Goal: Navigation & Orientation: Find specific page/section

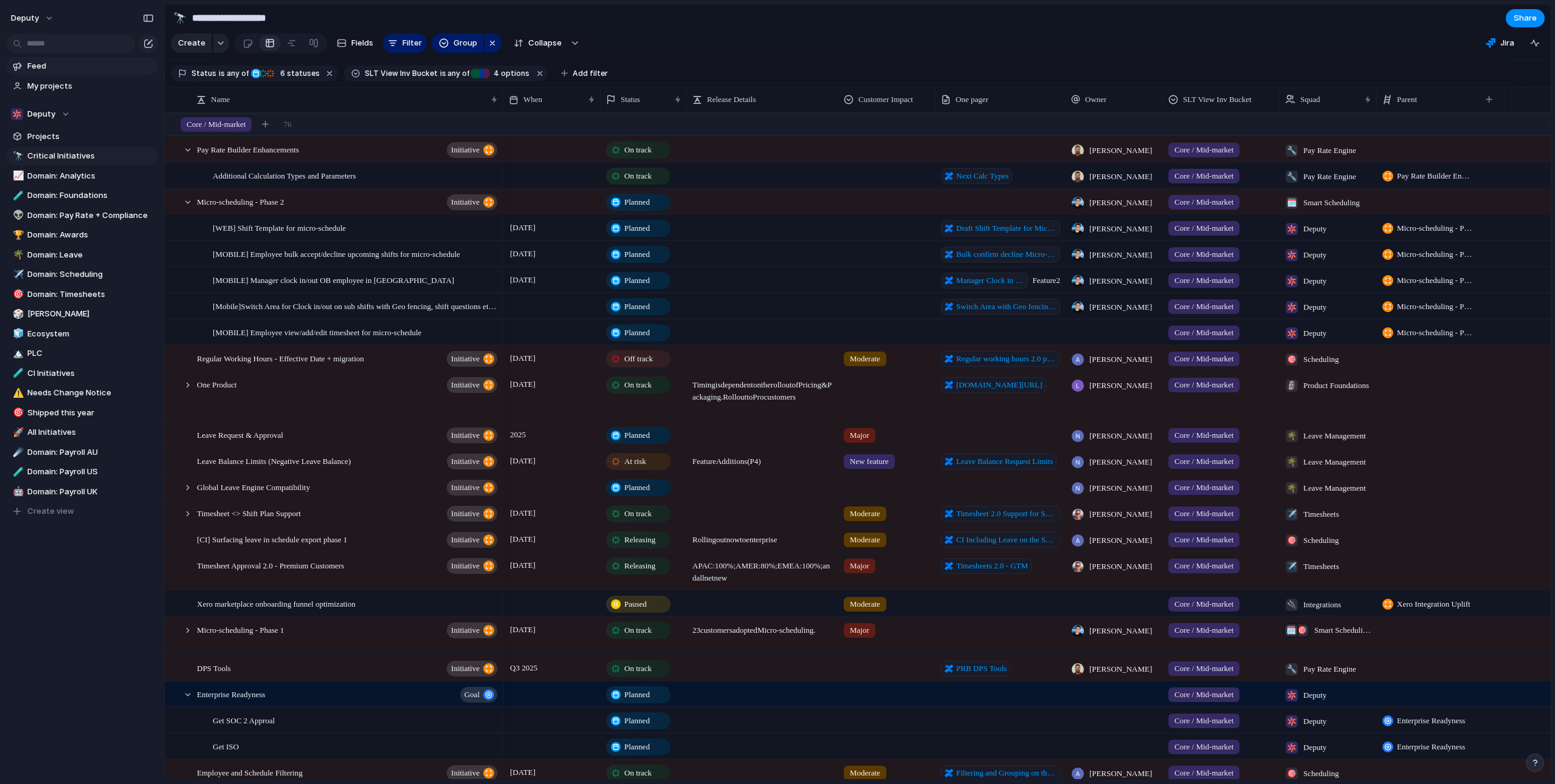
click at [70, 66] on span "Feed" at bounding box center [90, 66] width 127 height 12
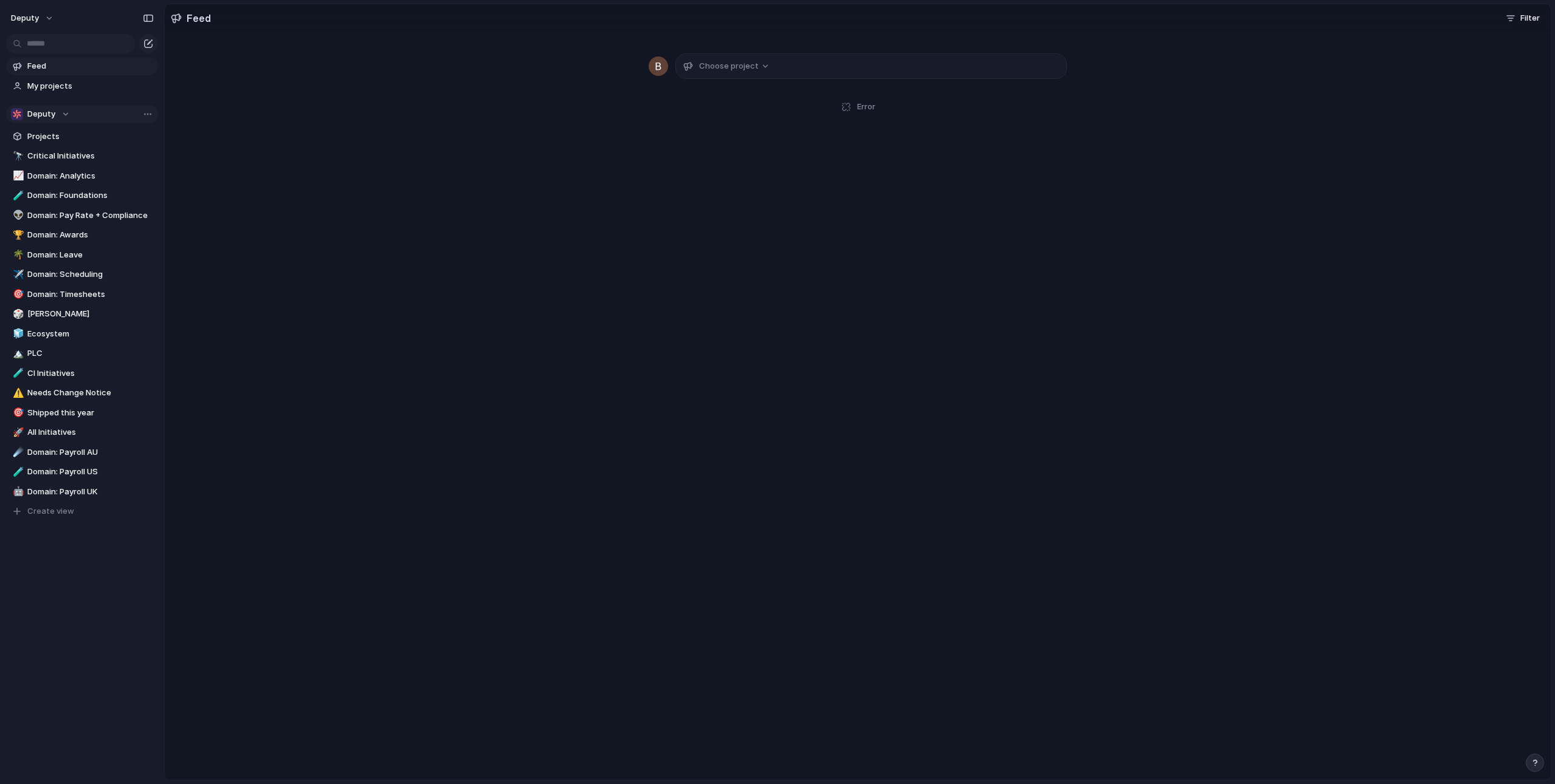
click at [55, 114] on div "Deputy" at bounding box center [40, 114] width 59 height 12
click at [66, 114] on div "Deputy 📣 Marketing 🤖 AI 🔄 Continuous Improvement ✈️ Pioneer 🎯 DEP 🔌 Integration…" at bounding box center [777, 392] width 1555 height 784
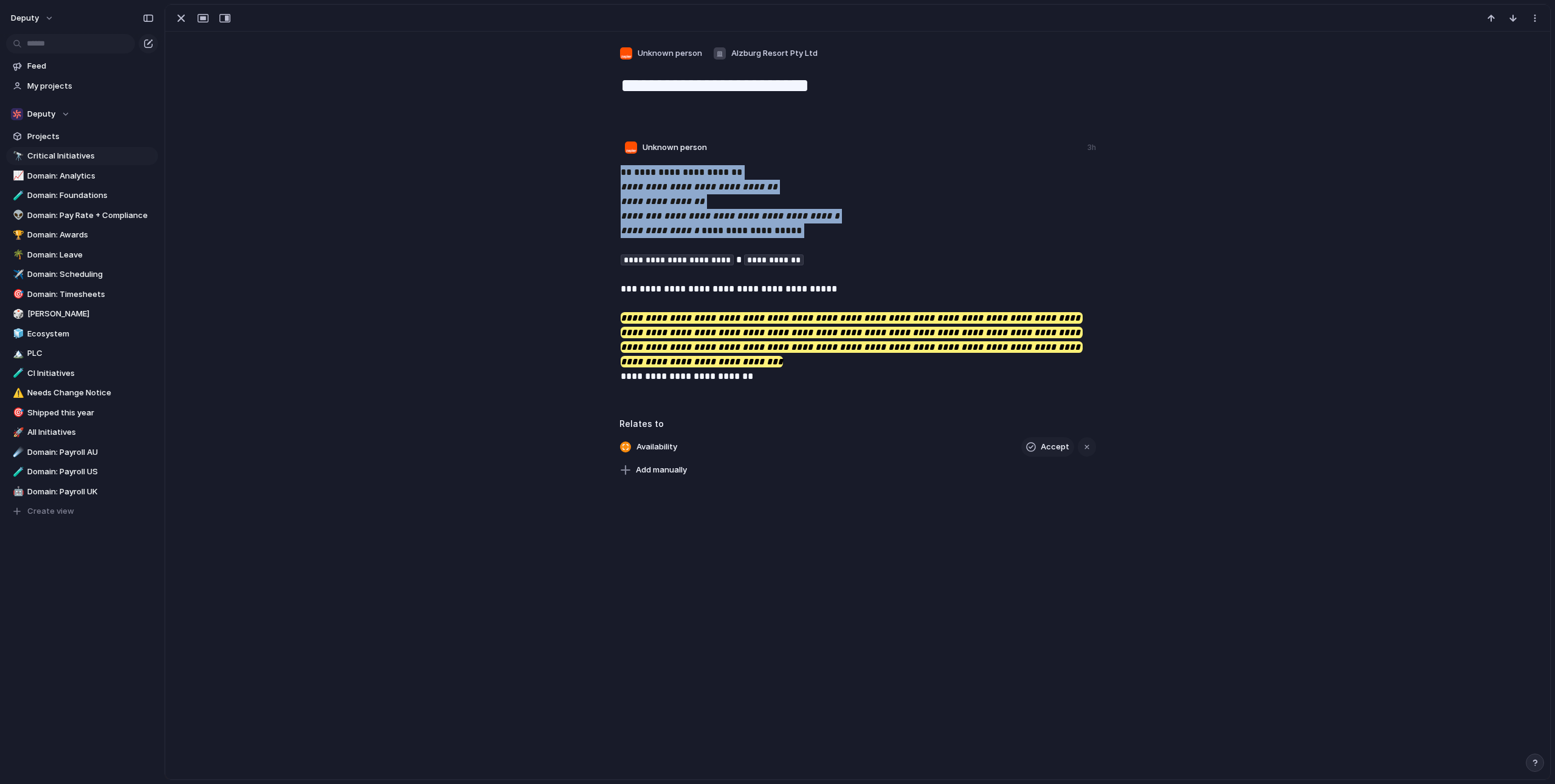
drag, startPoint x: 632, startPoint y: 175, endPoint x: 828, endPoint y: 241, distance: 206.8
click at [828, 241] on p "**********" at bounding box center [858, 274] width 477 height 219
click at [667, 55] on span "Unknown person" at bounding box center [670, 53] width 64 height 12
drag, startPoint x: 462, startPoint y: 70, endPoint x: 368, endPoint y: 65, distance: 94.1
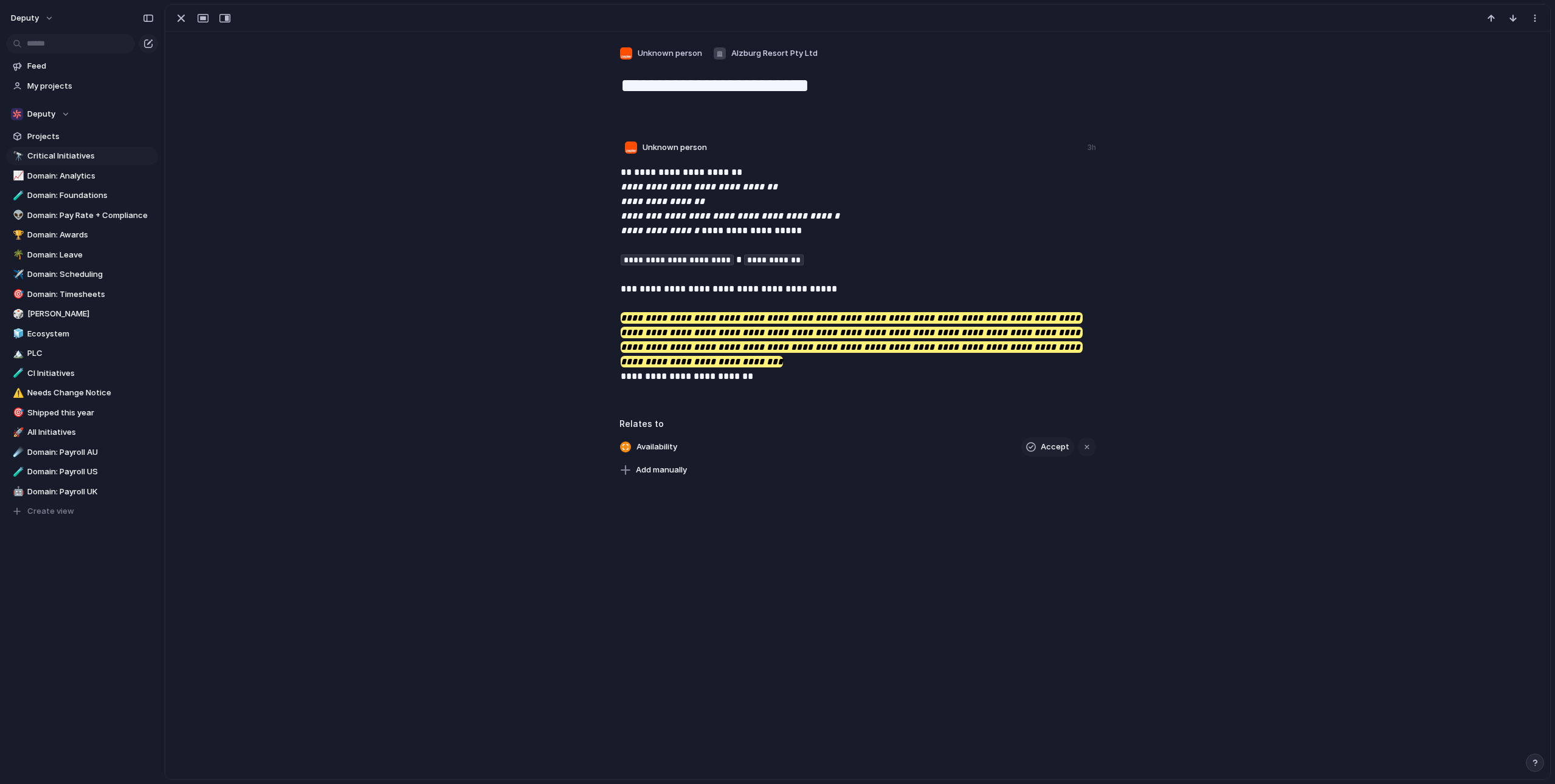
click at [444, 74] on div "imran [PERSON_NAME] [PERSON_NAME] [PERSON_NAME] Enterpret Bot [PERSON_NAME] [PE…" at bounding box center [777, 392] width 1555 height 784
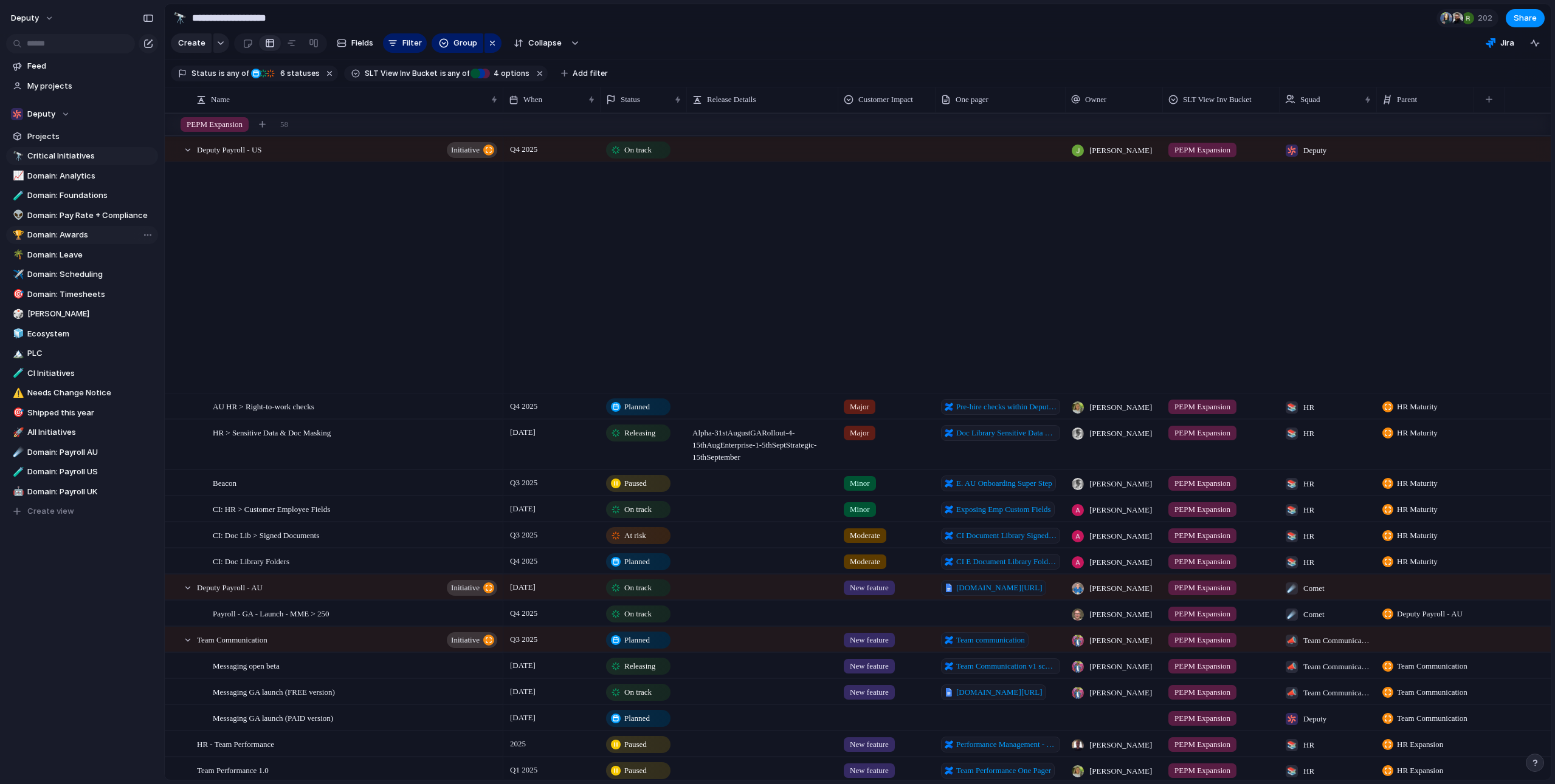
scroll to position [2061, 0]
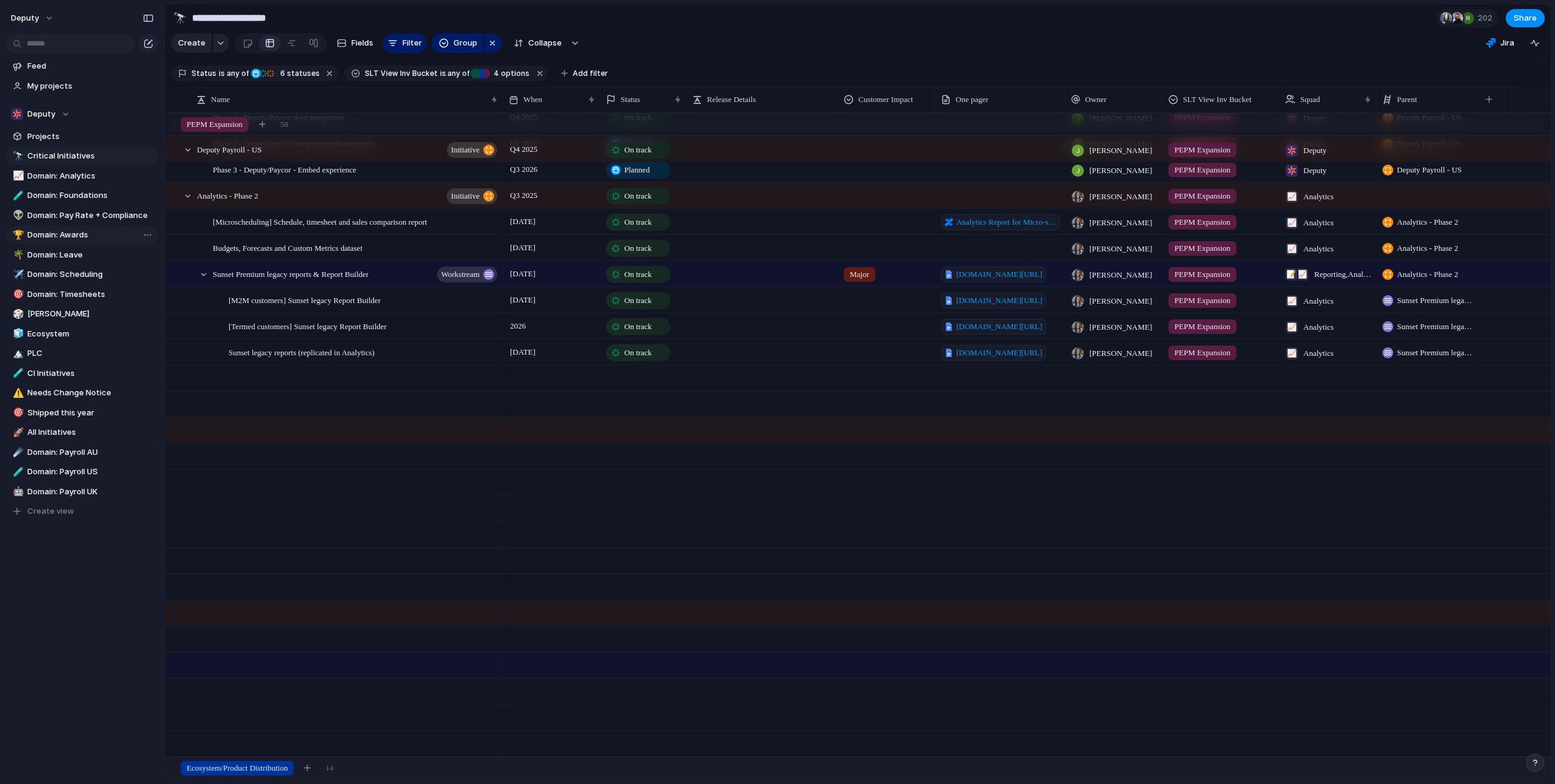
click at [62, 238] on span "Domain: Awards" at bounding box center [90, 235] width 127 height 12
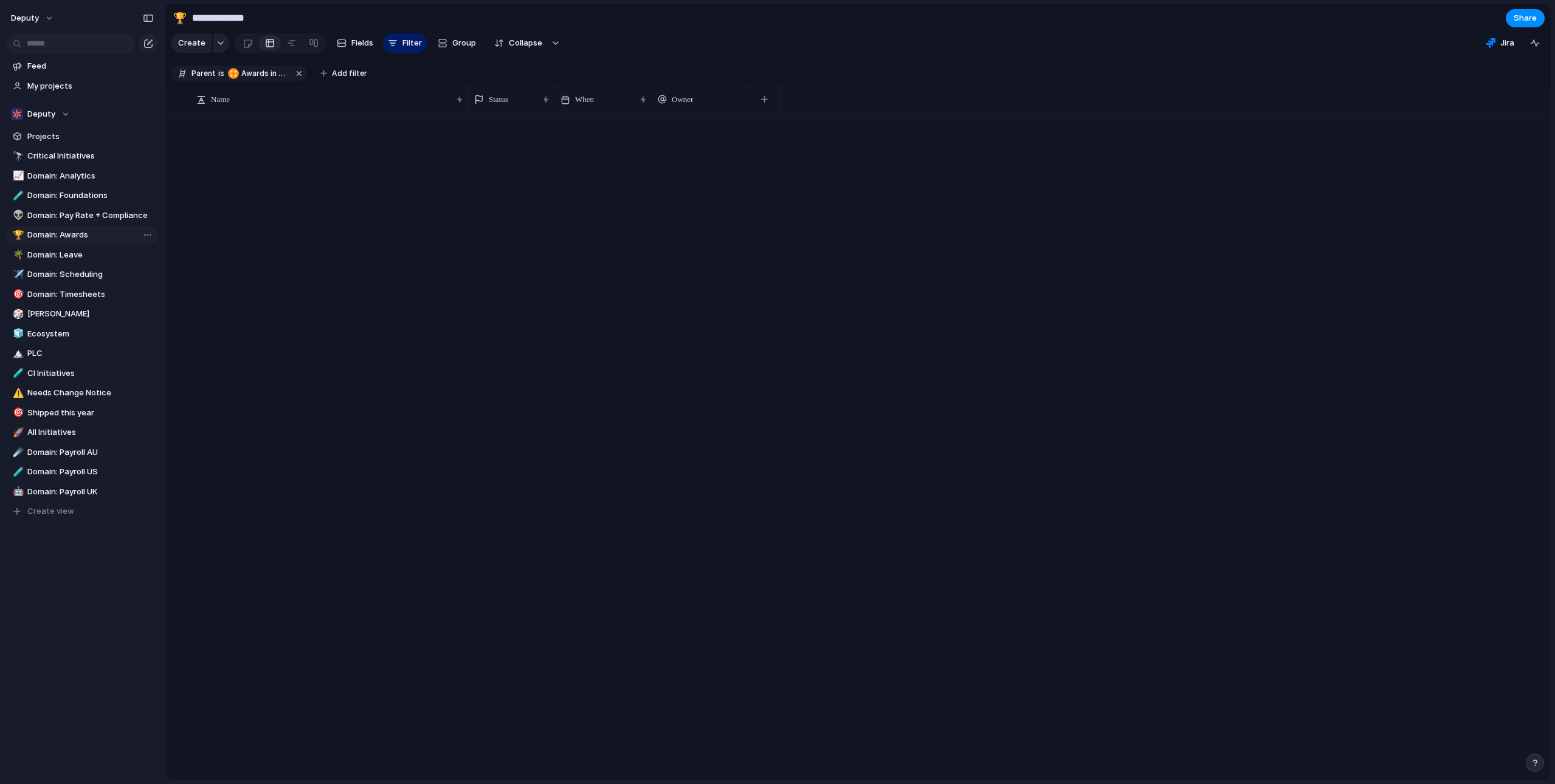
type input "**********"
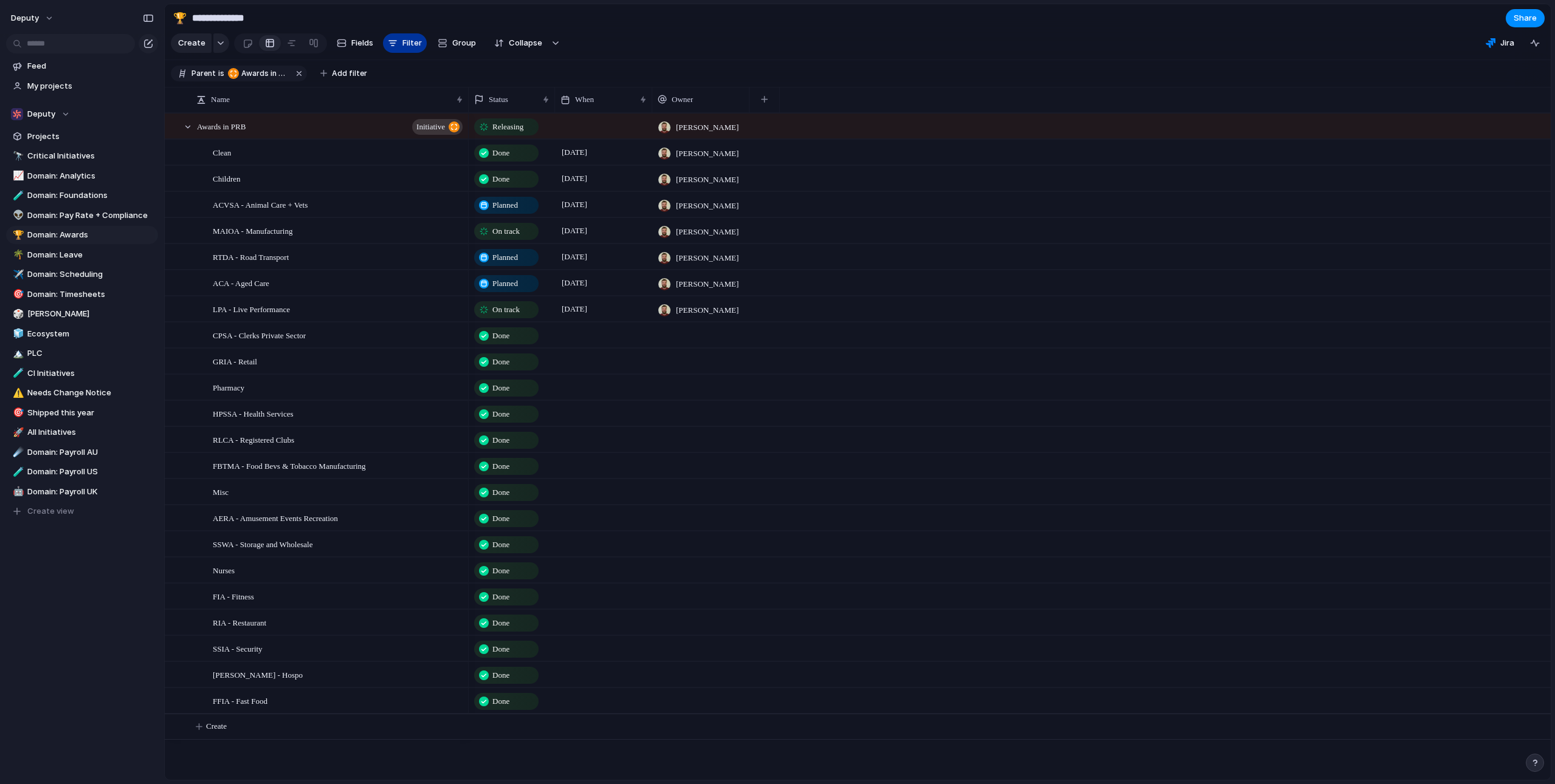
click at [399, 47] on button "Filter" at bounding box center [405, 43] width 44 height 20
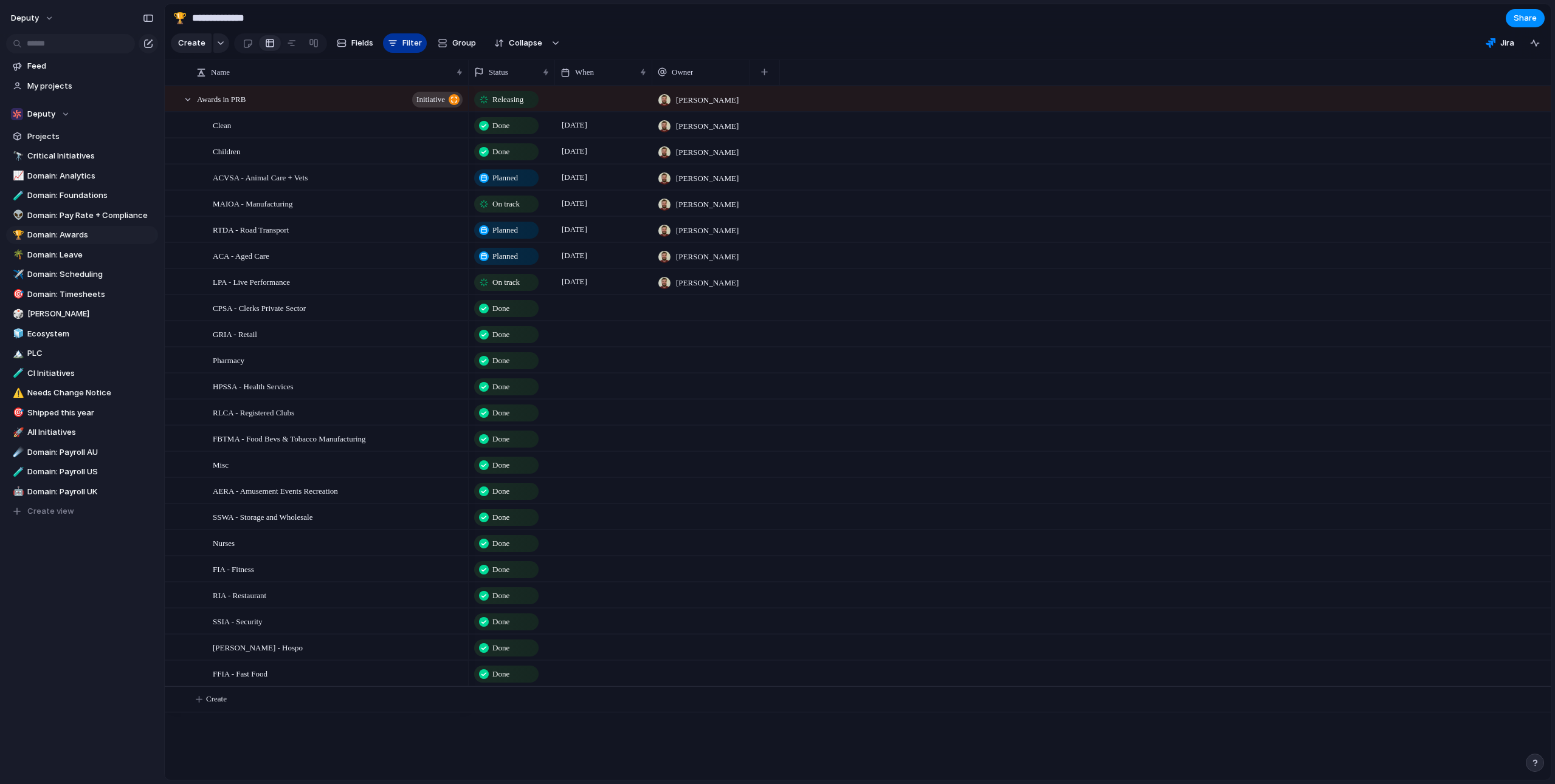
click at [402, 49] on span "Filter" at bounding box center [411, 43] width 20 height 12
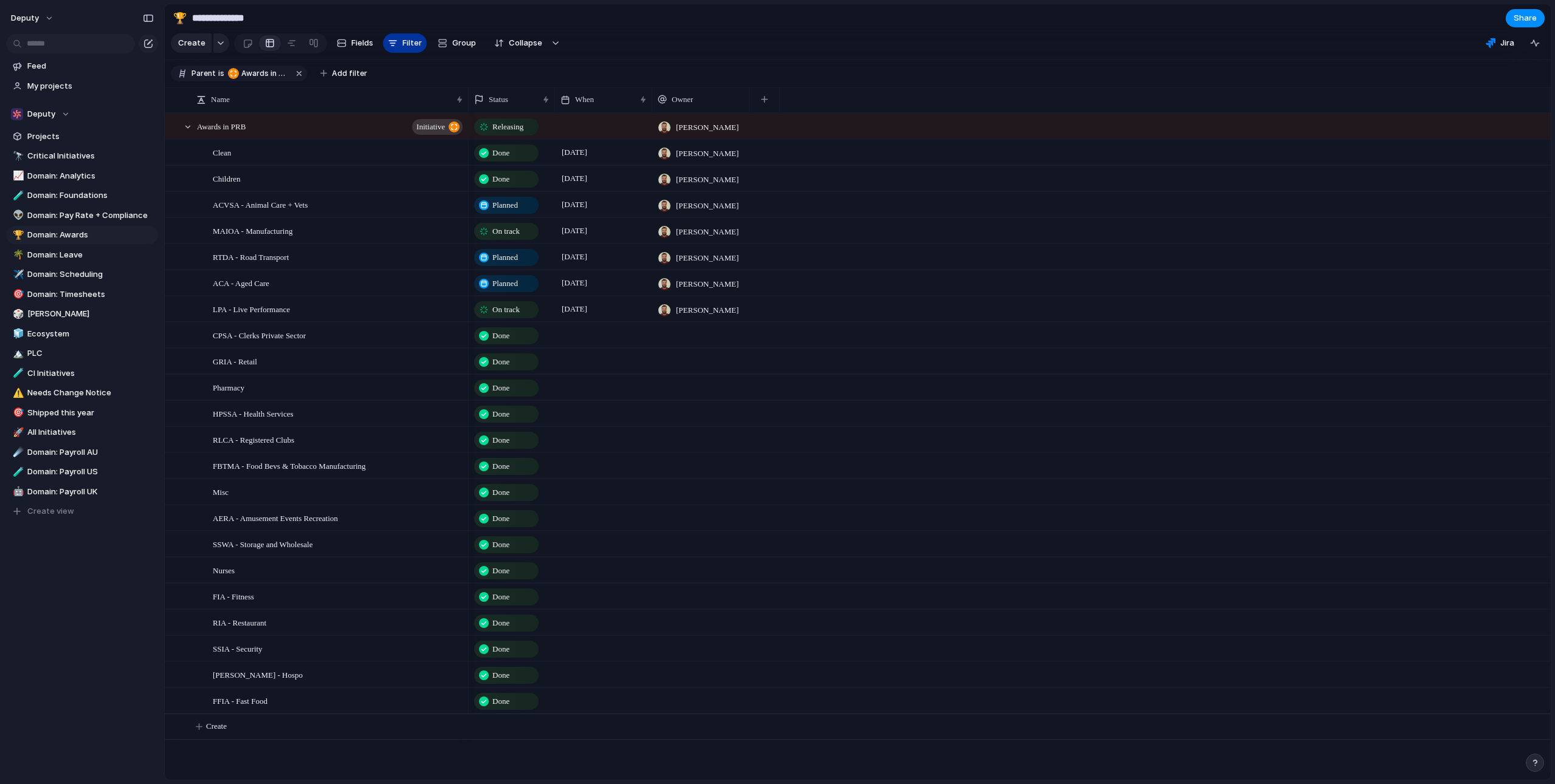
click at [402, 48] on span "Filter" at bounding box center [411, 43] width 20 height 12
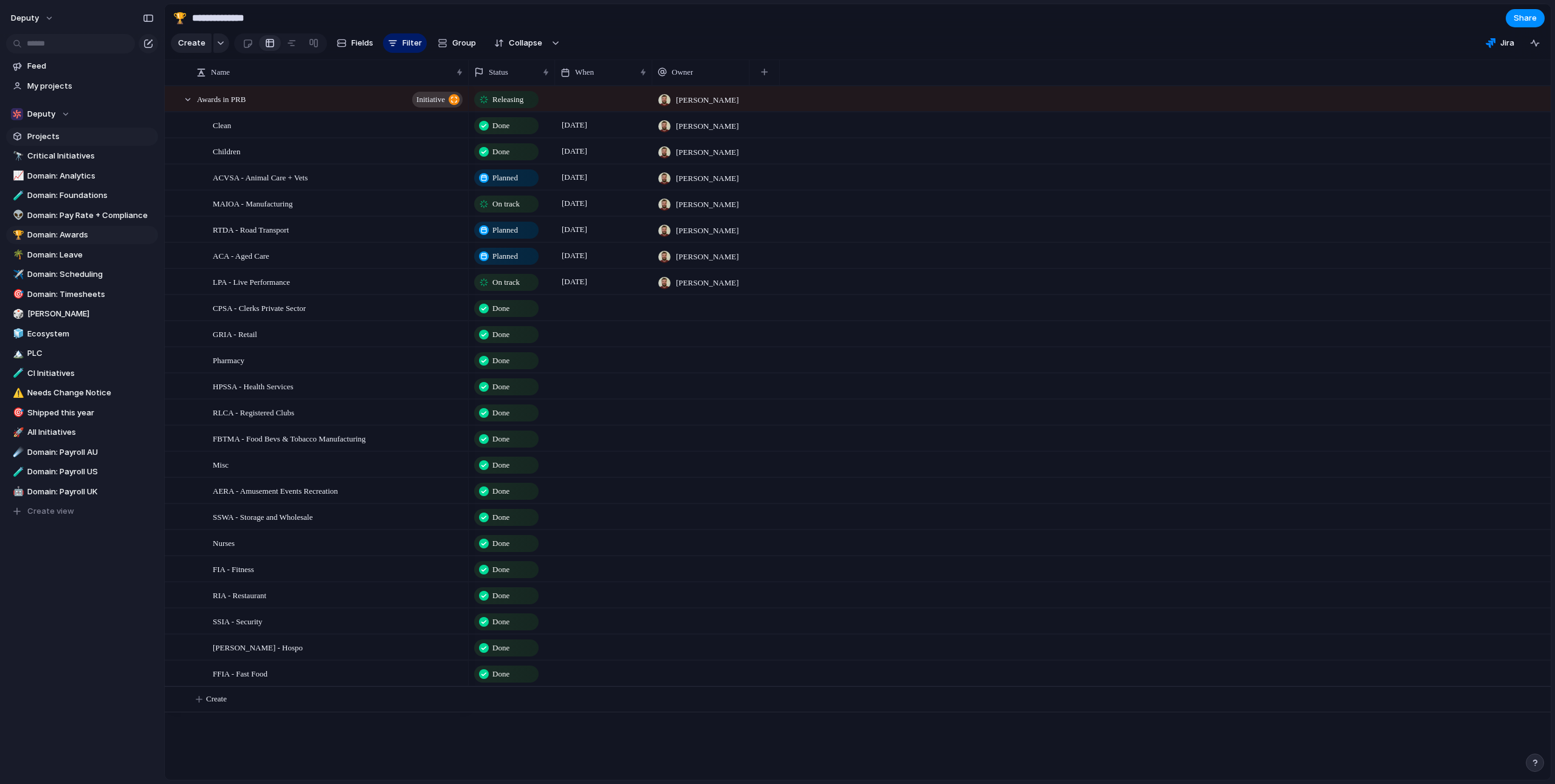
click at [55, 137] on span "Projects" at bounding box center [90, 136] width 127 height 12
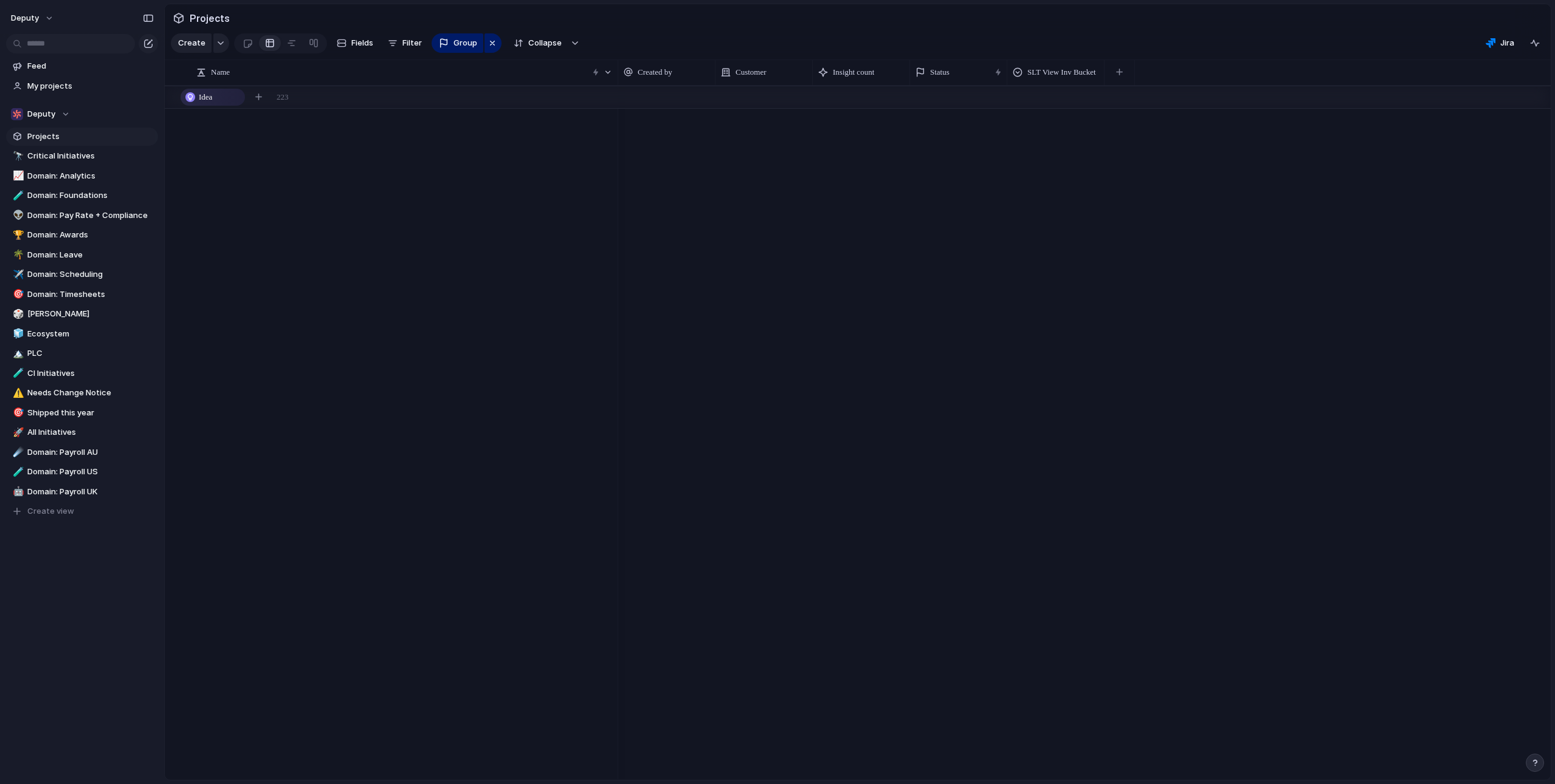
scroll to position [5001, 0]
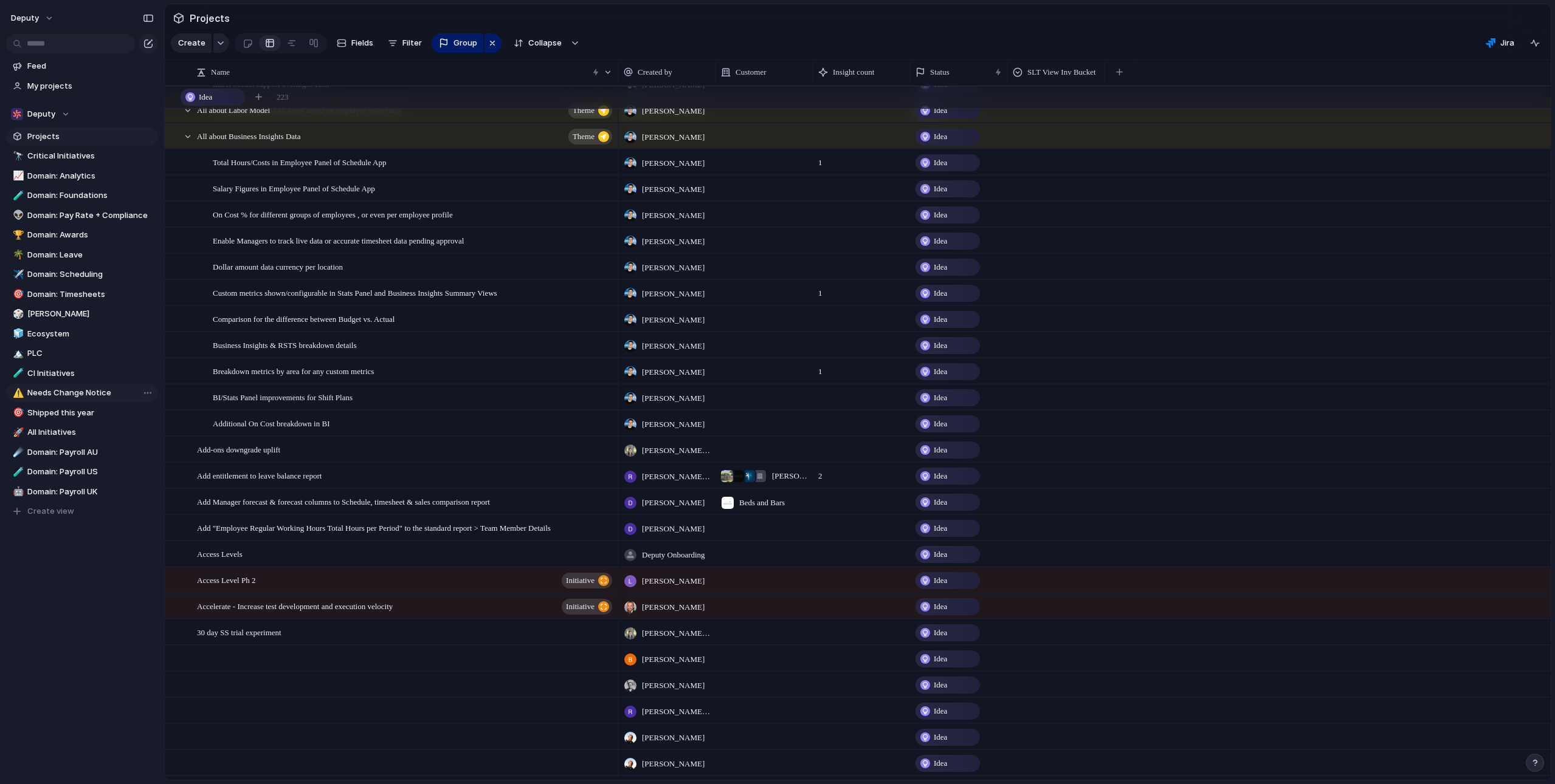
click at [100, 394] on span "Needs Change Notice" at bounding box center [90, 392] width 127 height 12
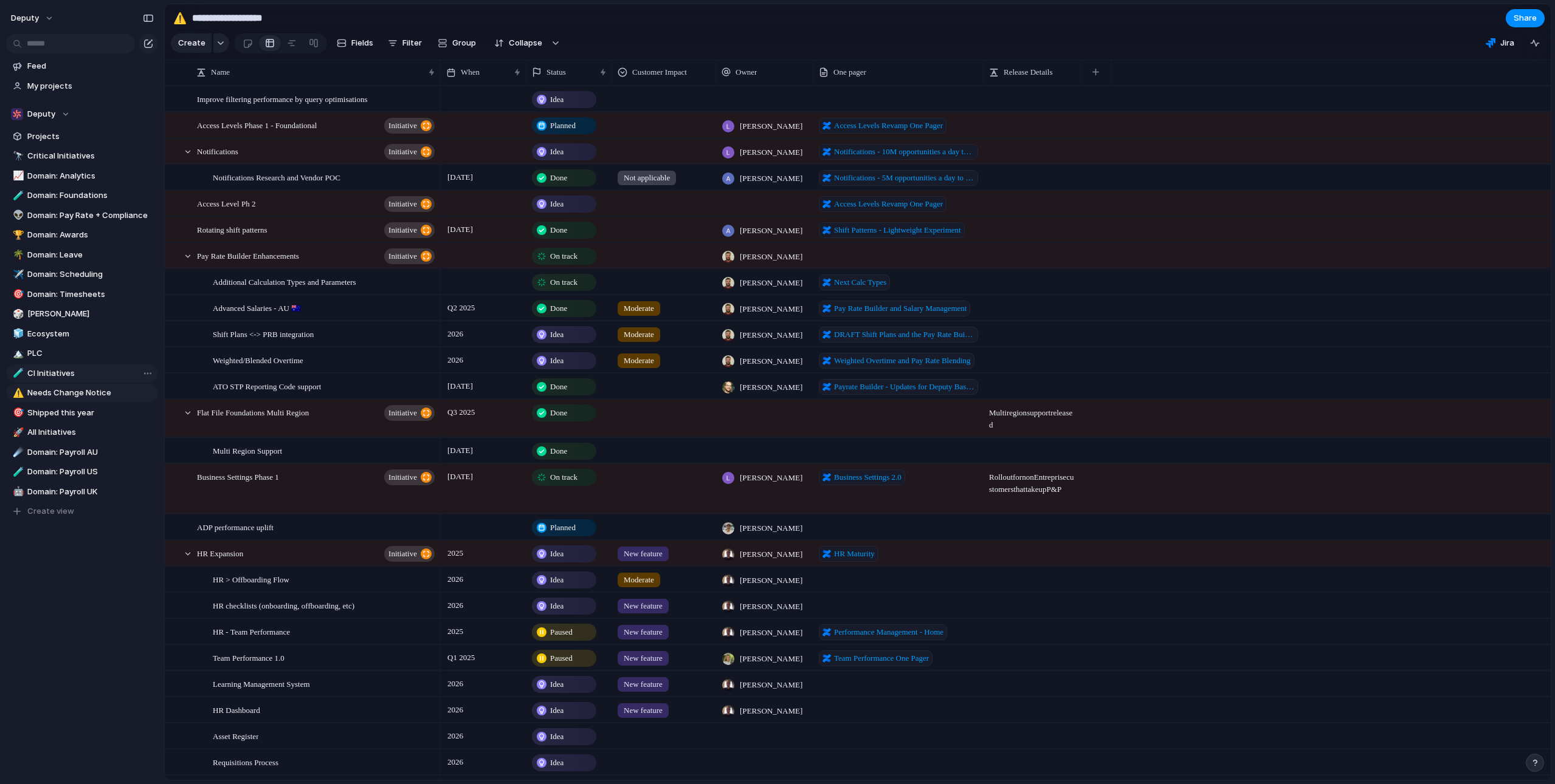
click at [62, 370] on span "CI Initiatives" at bounding box center [90, 373] width 127 height 12
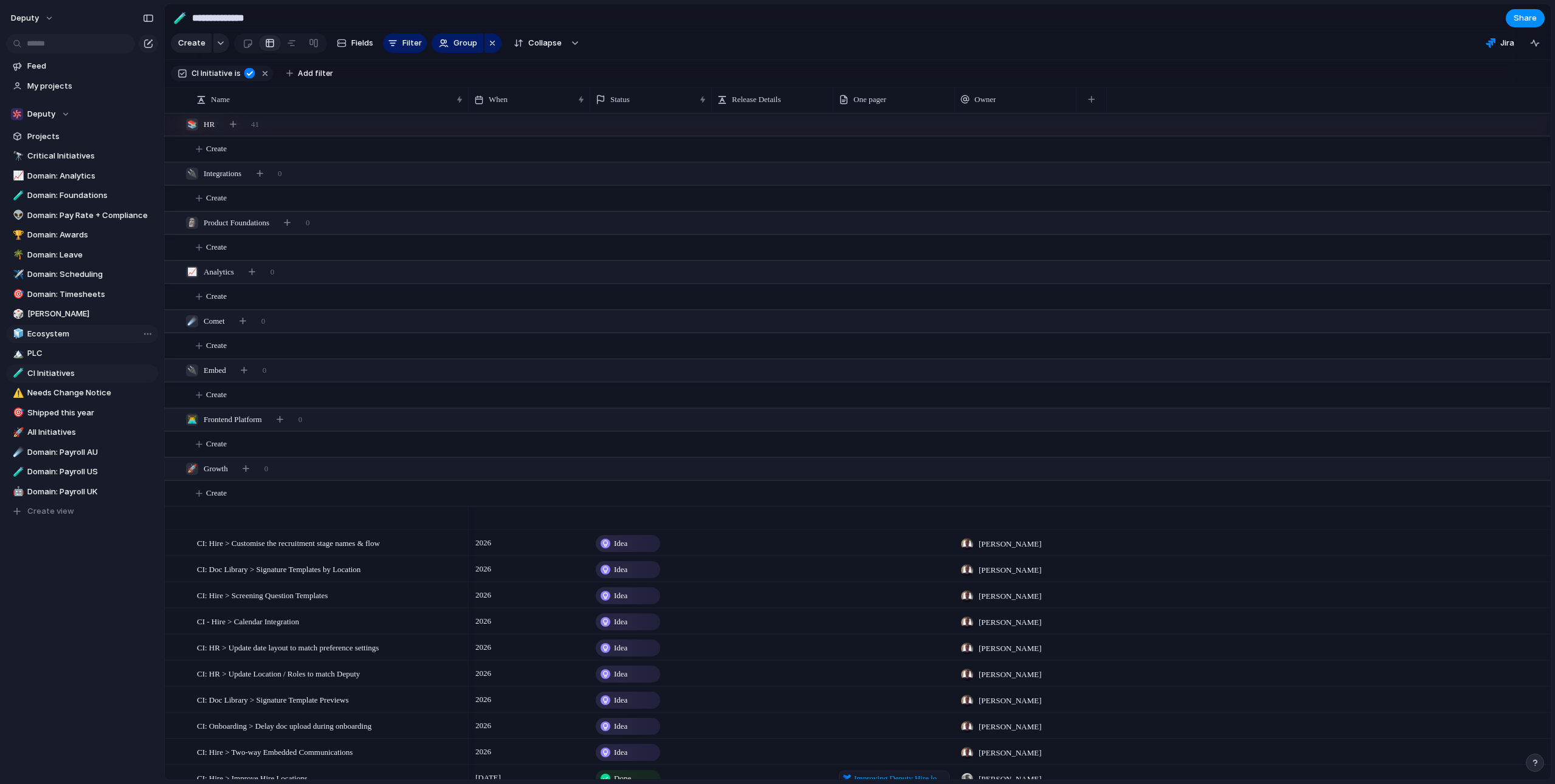
scroll to position [414, 0]
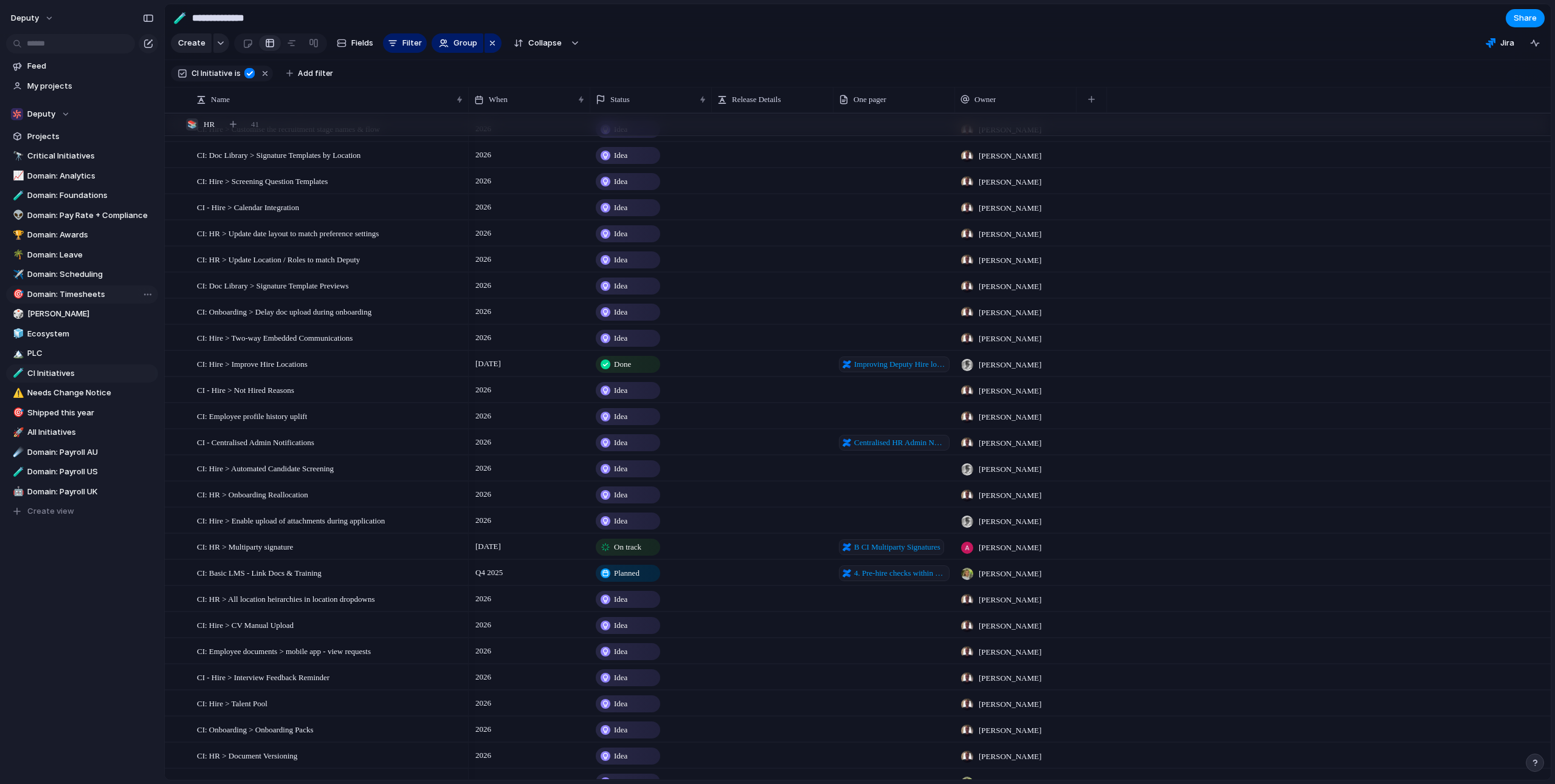
click at [40, 290] on span "Domain: Timesheets" at bounding box center [90, 295] width 127 height 12
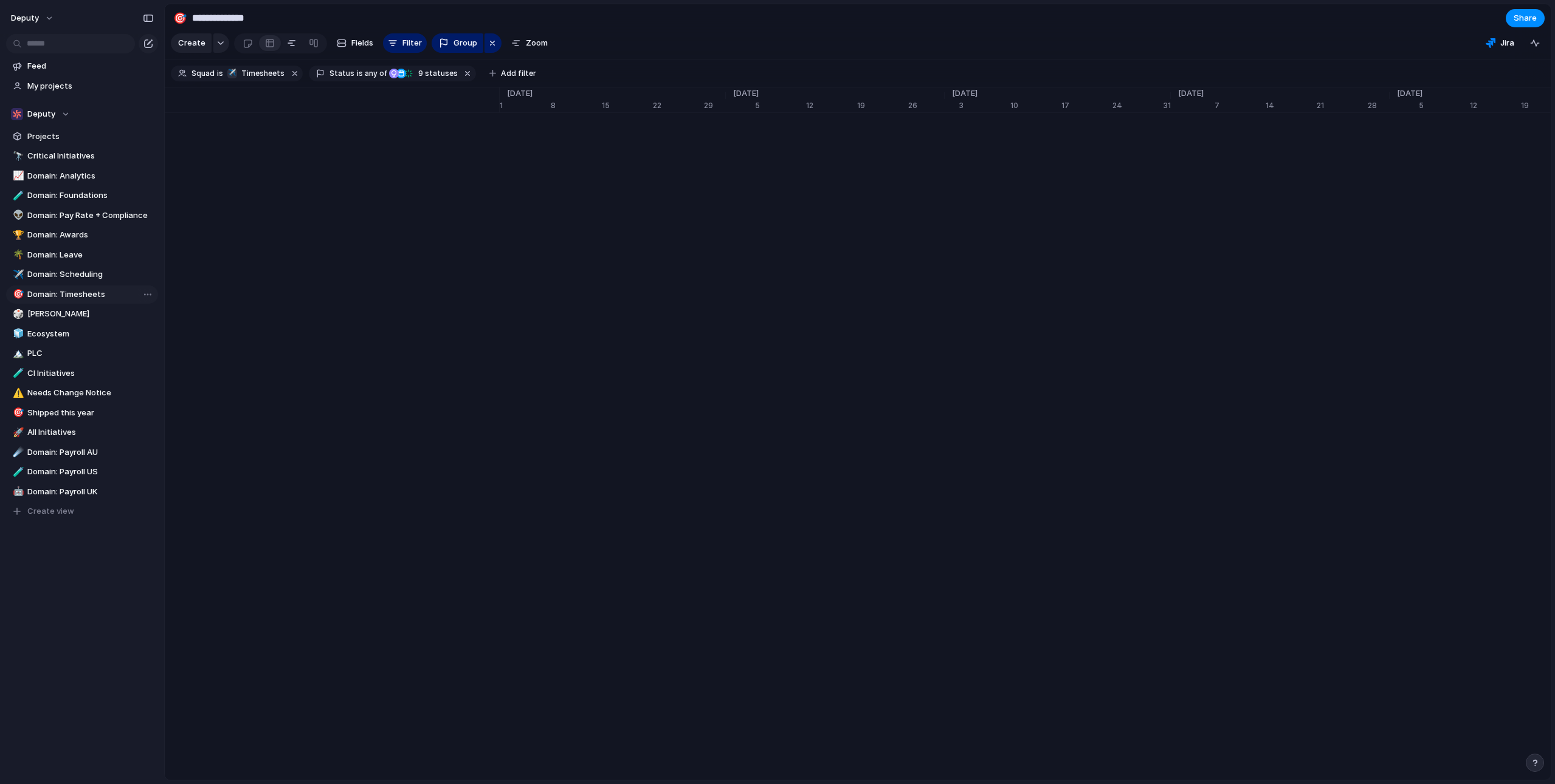
type input "**********"
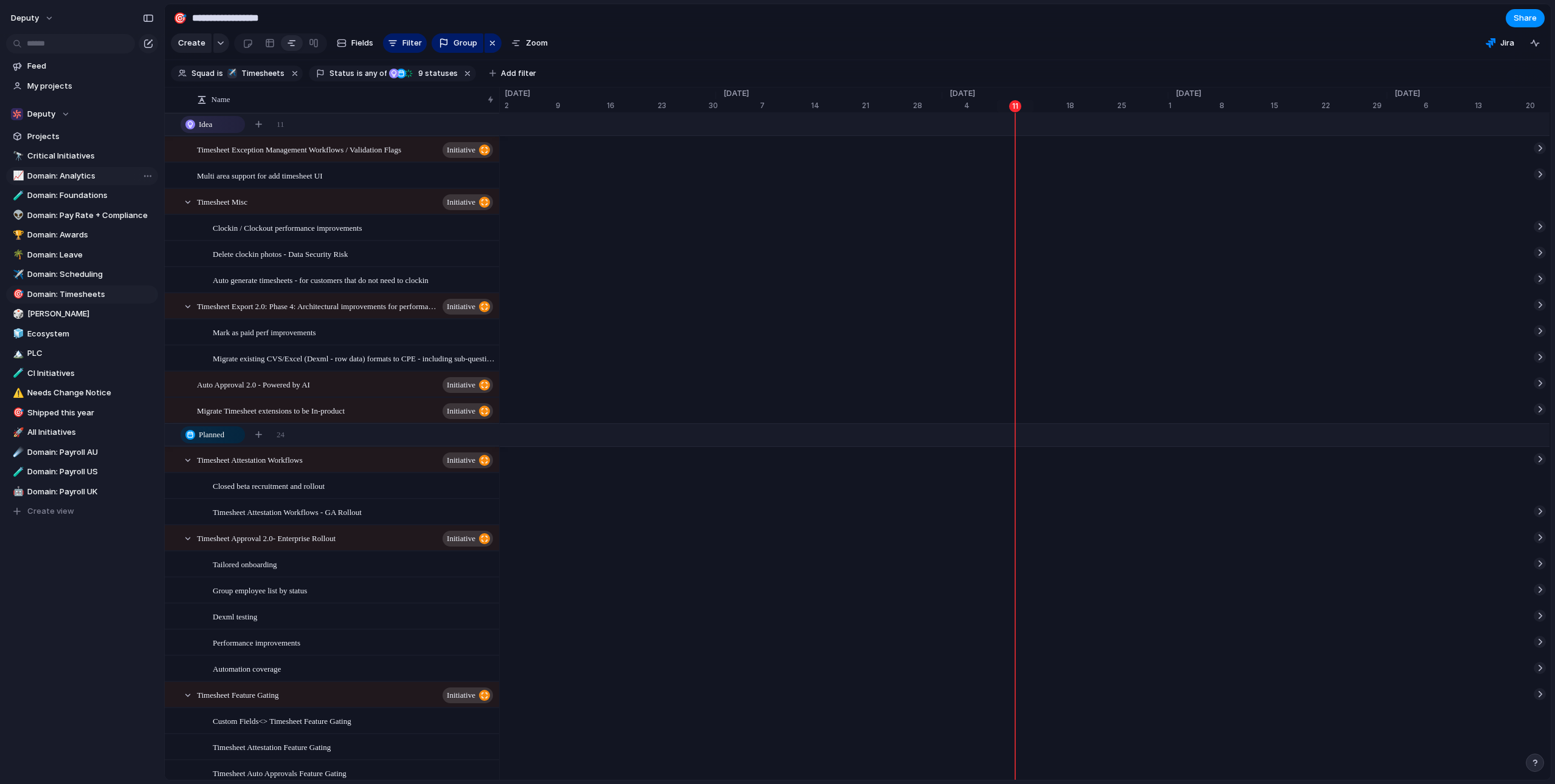
scroll to position [0, 7552]
click at [50, 109] on span "Deputy" at bounding box center [41, 114] width 28 height 12
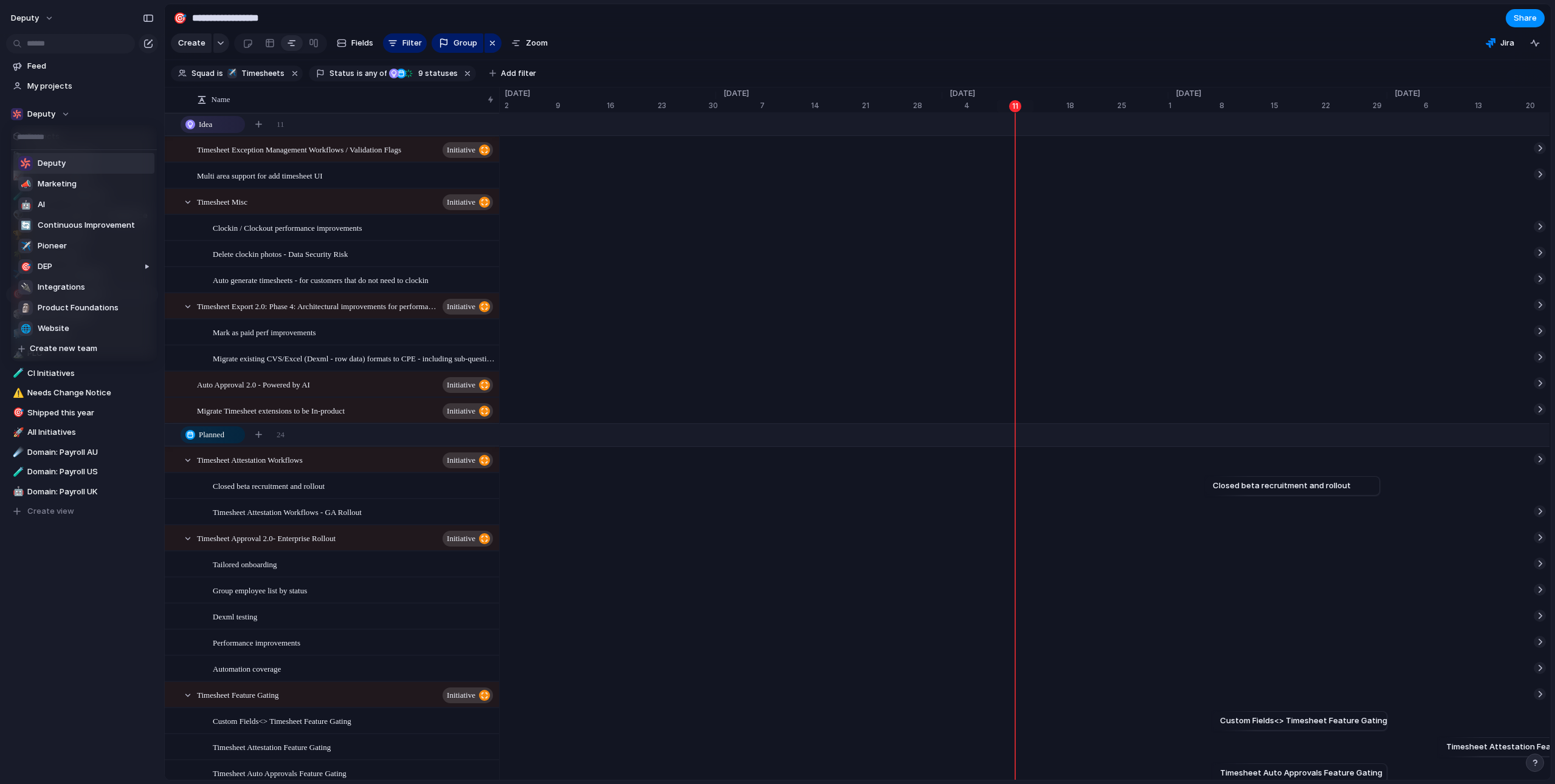
click at [70, 65] on div "Deputy 📣 Marketing 🤖 AI 🔄 Continuous Improvement ✈️ Pioneer 🎯 DEP 🔌 Integration…" at bounding box center [777, 392] width 1555 height 784
click at [62, 67] on span "Feed" at bounding box center [90, 66] width 127 height 12
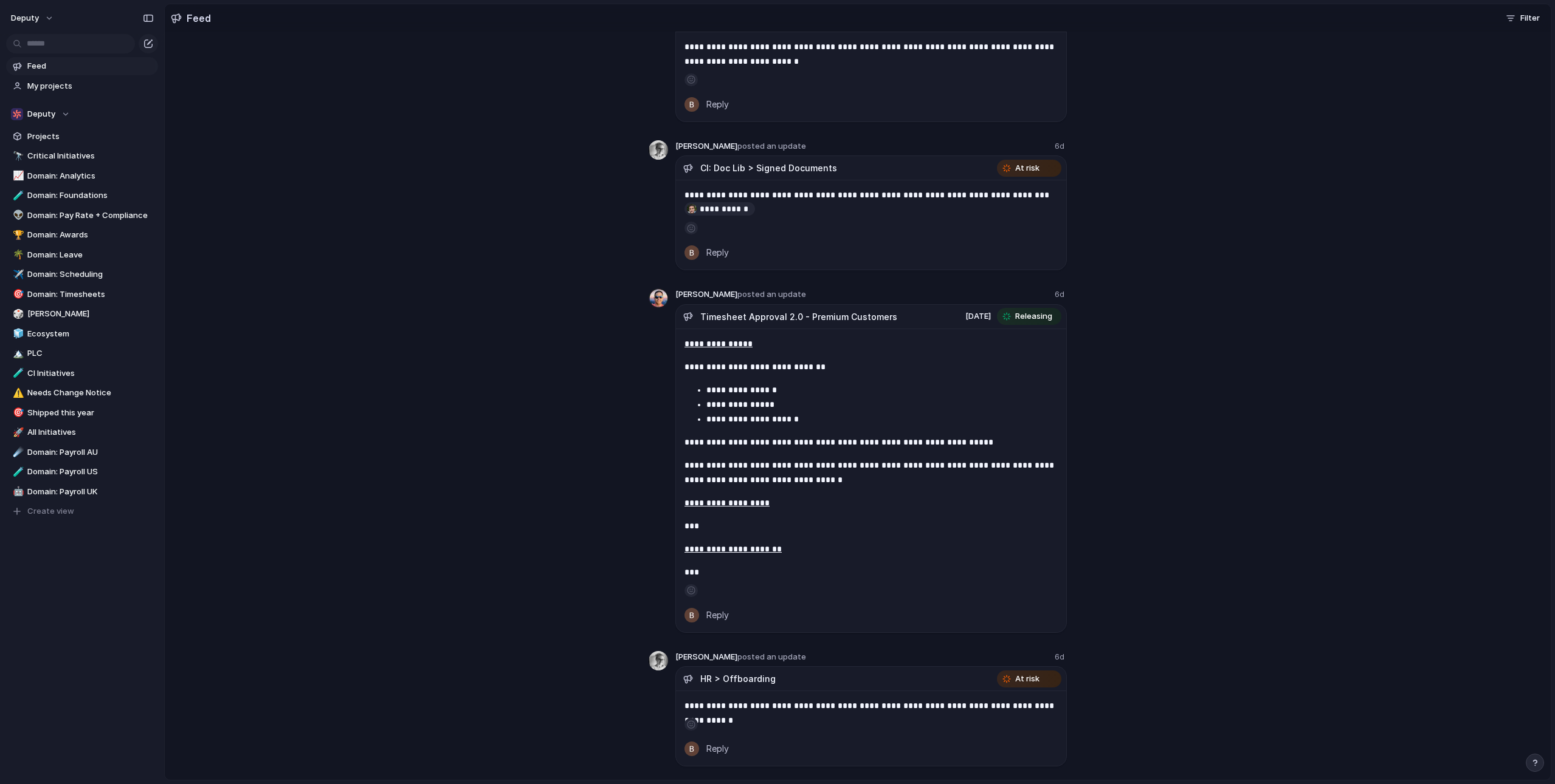
scroll to position [3080, 0]
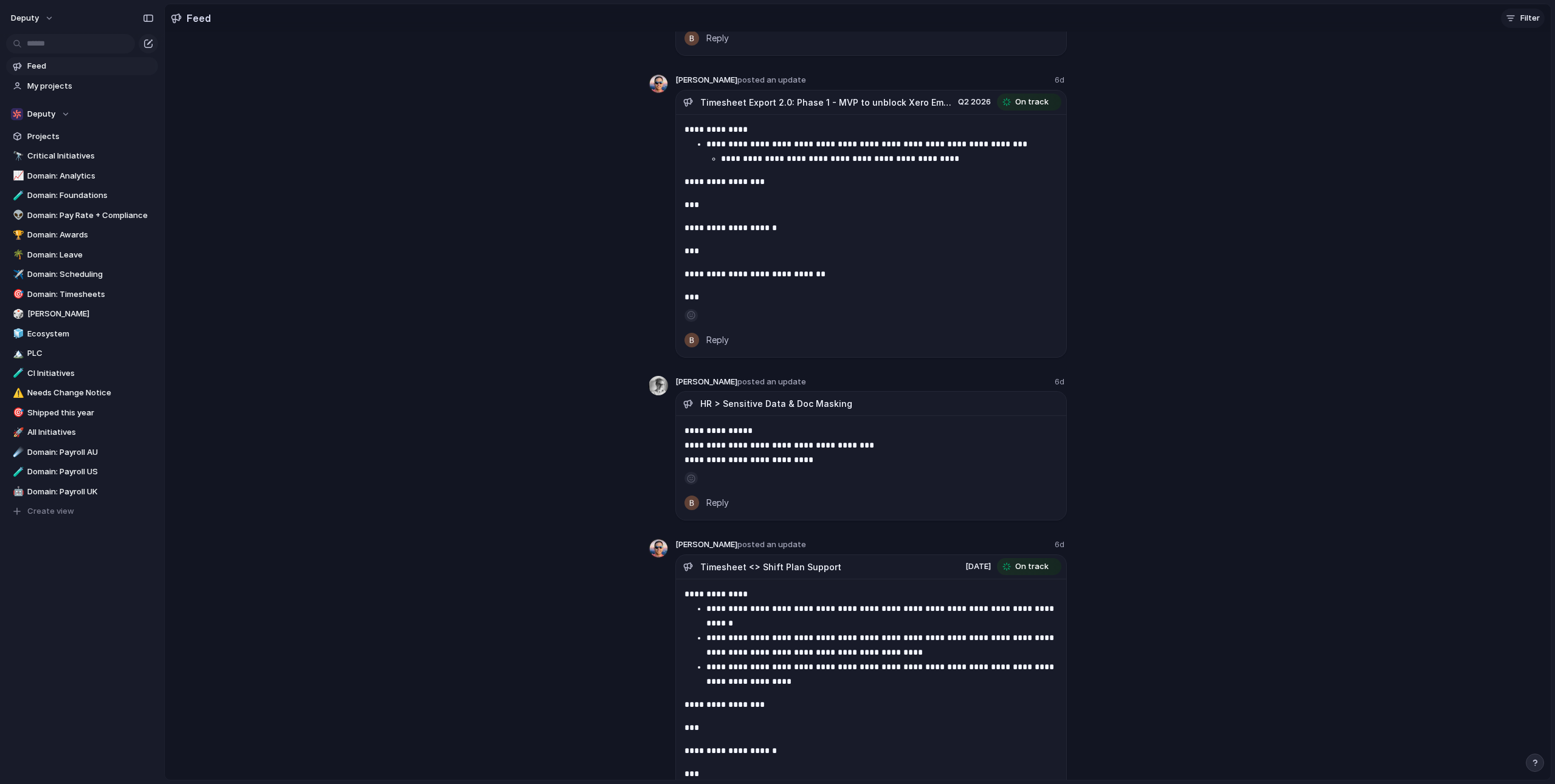
click at [1520, 17] on span "Filter" at bounding box center [1530, 18] width 20 height 12
click at [1525, 103] on span "Feedback" at bounding box center [1517, 104] width 37 height 12
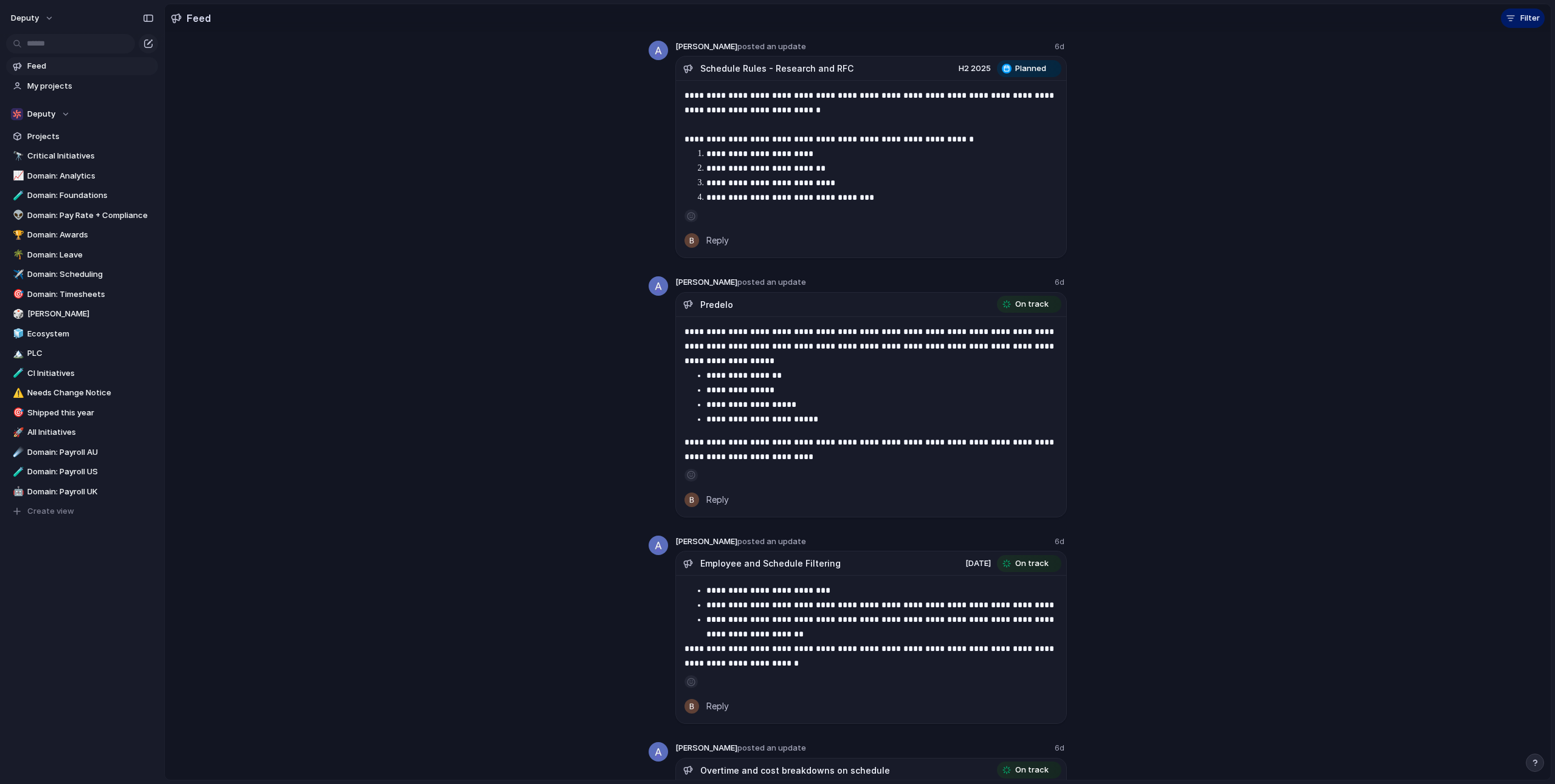
scroll to position [0, 0]
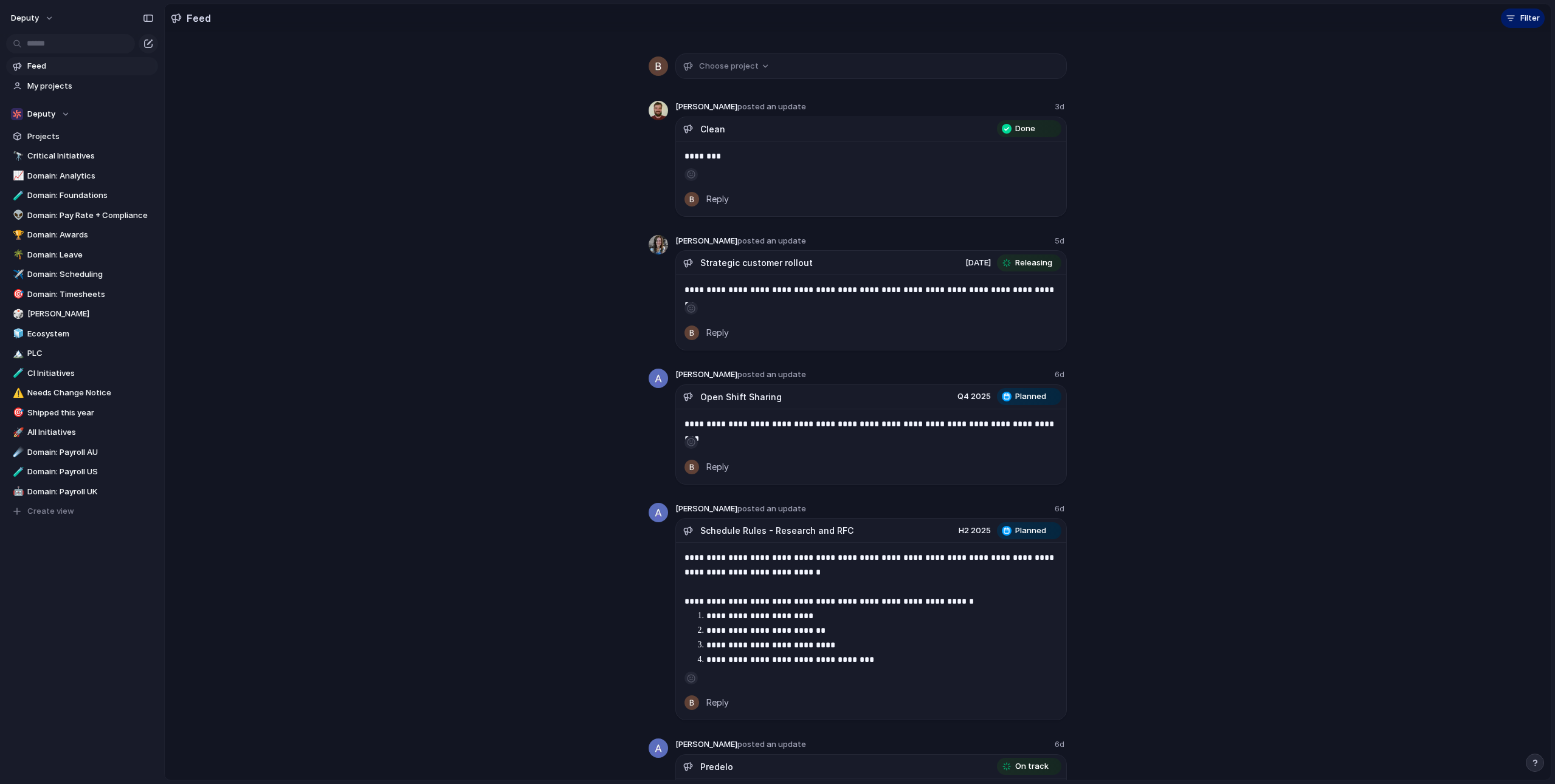
click at [748, 63] on span "Choose project" at bounding box center [729, 66] width 60 height 12
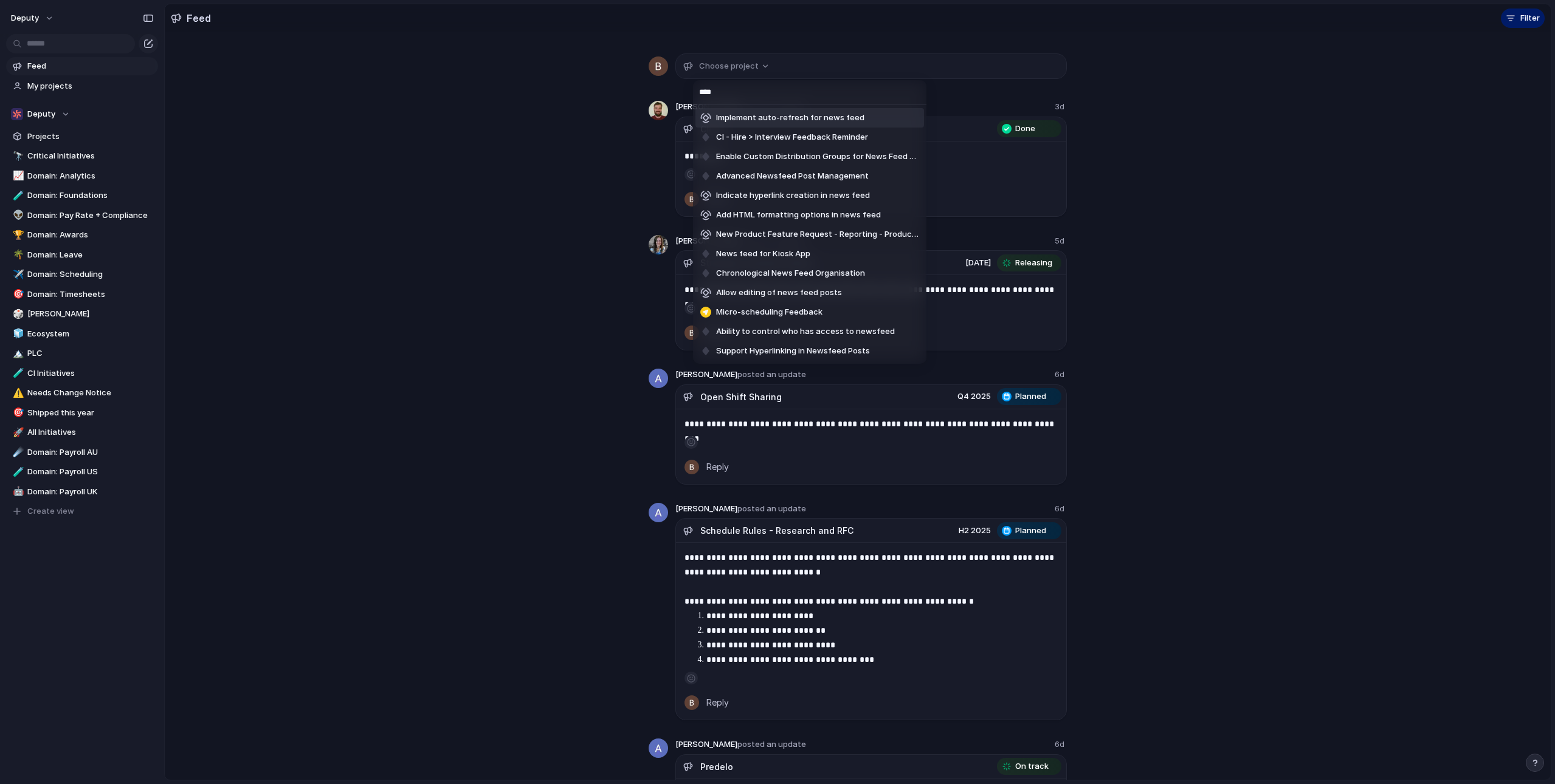
type input "*****"
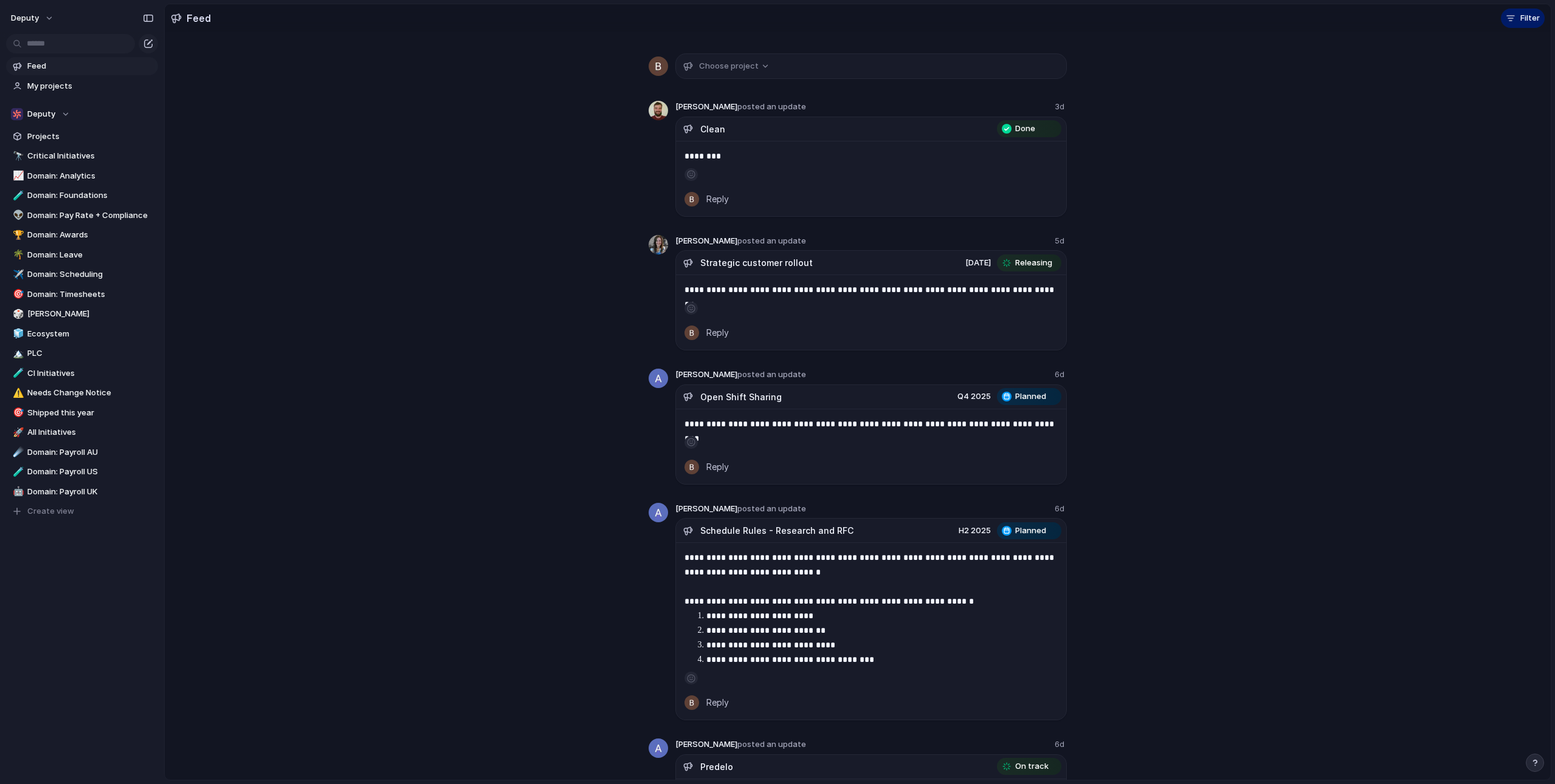
click at [330, 417] on div "**********" at bounding box center [858, 406] width 1386 height 749
